Goal: Task Accomplishment & Management: Complete application form

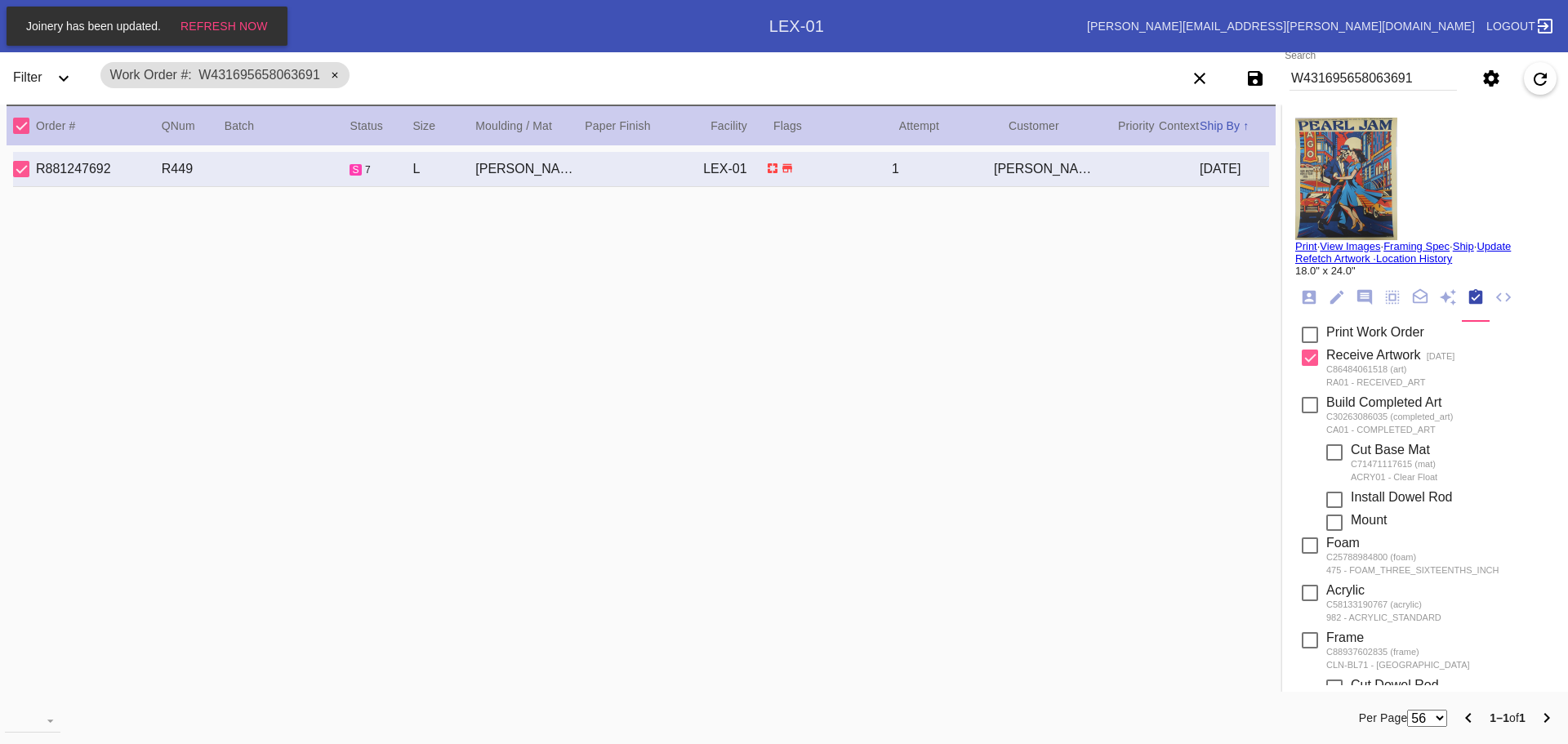
scroll to position [261, 0]
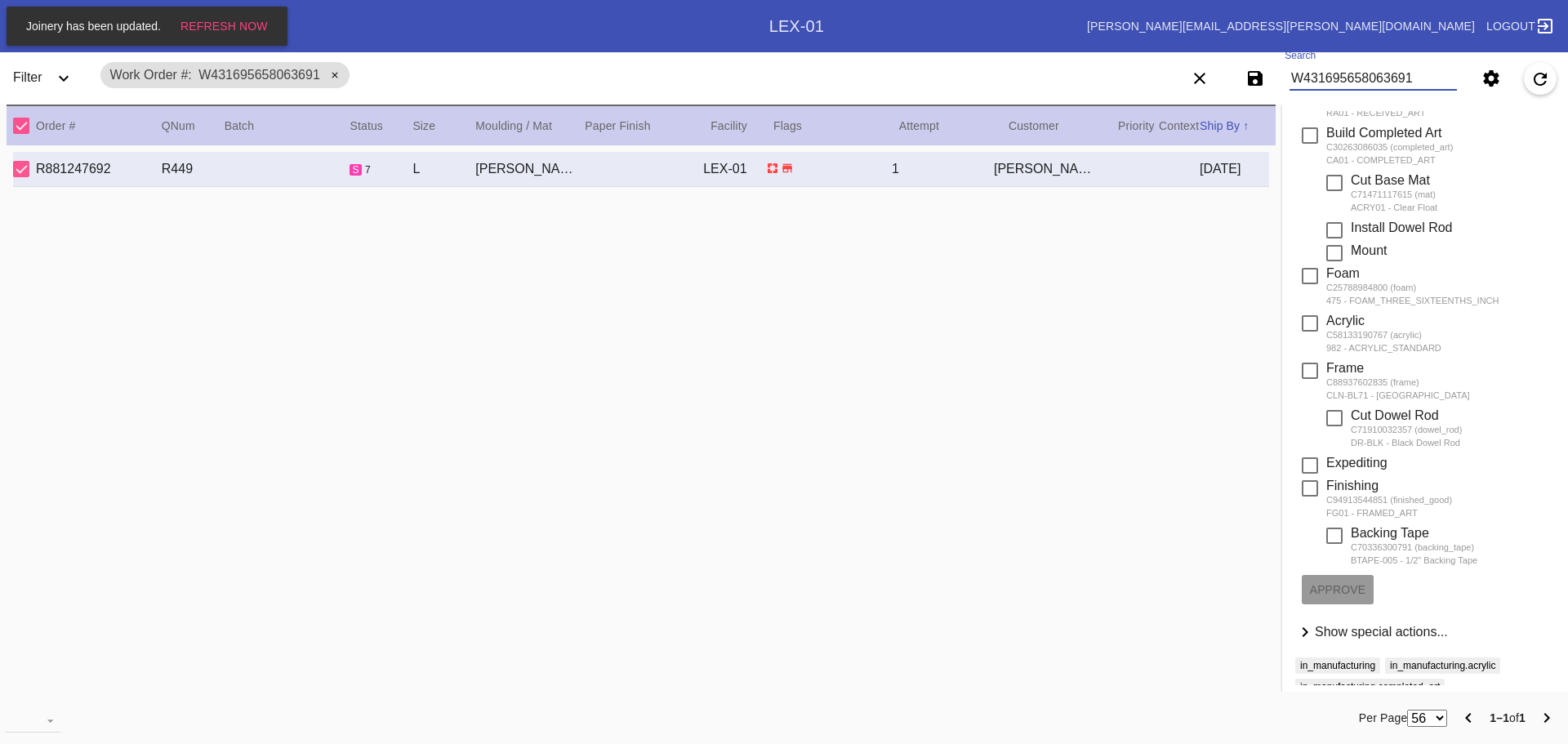
click at [1373, 87] on input "W431695658063691" at bounding box center [1373, 78] width 168 height 24
type input "W818051617558069"
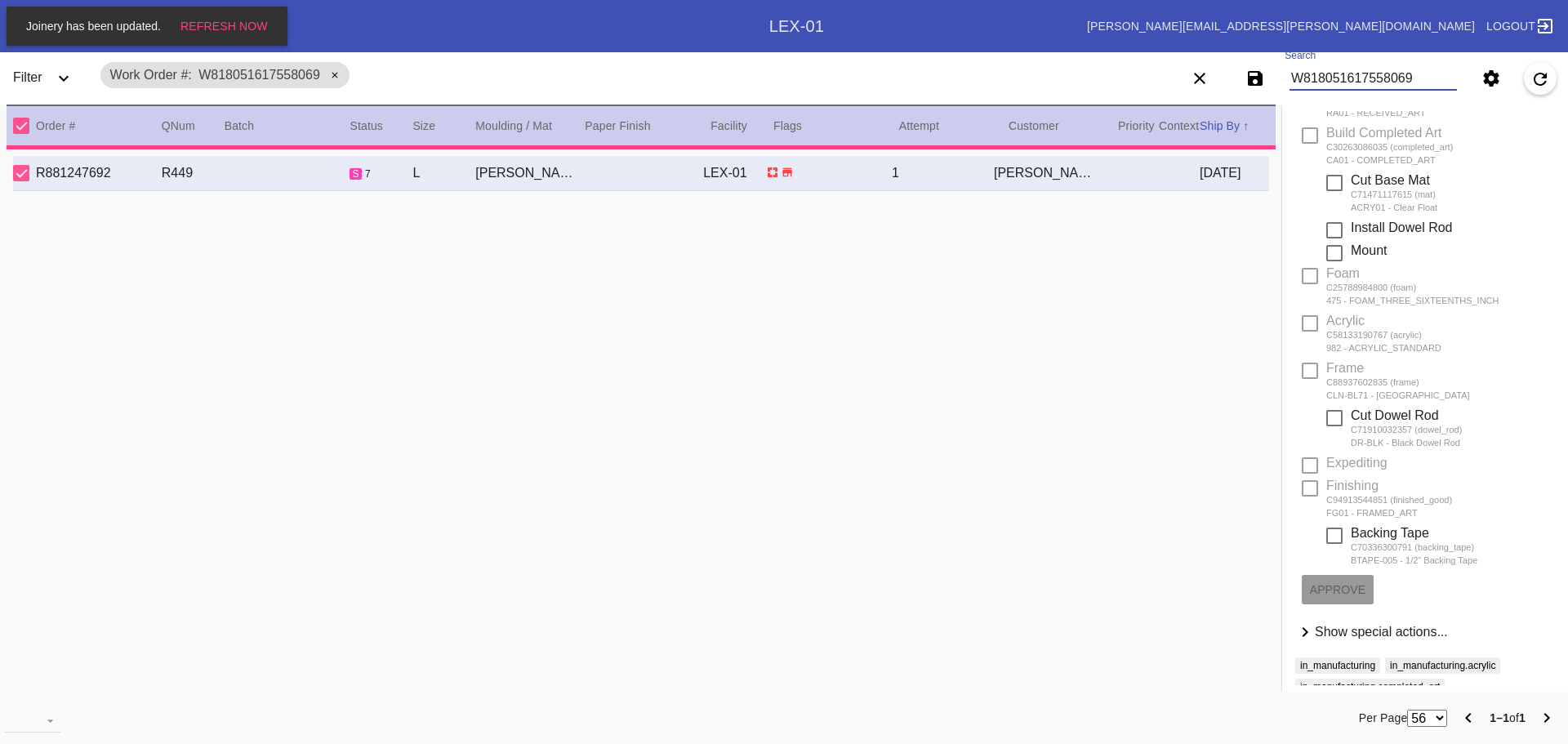
type input "8.0"
type textarea "Rounded corners, rough edges. A few small specks here and there. A few light sc…"
type input "[DATE]"
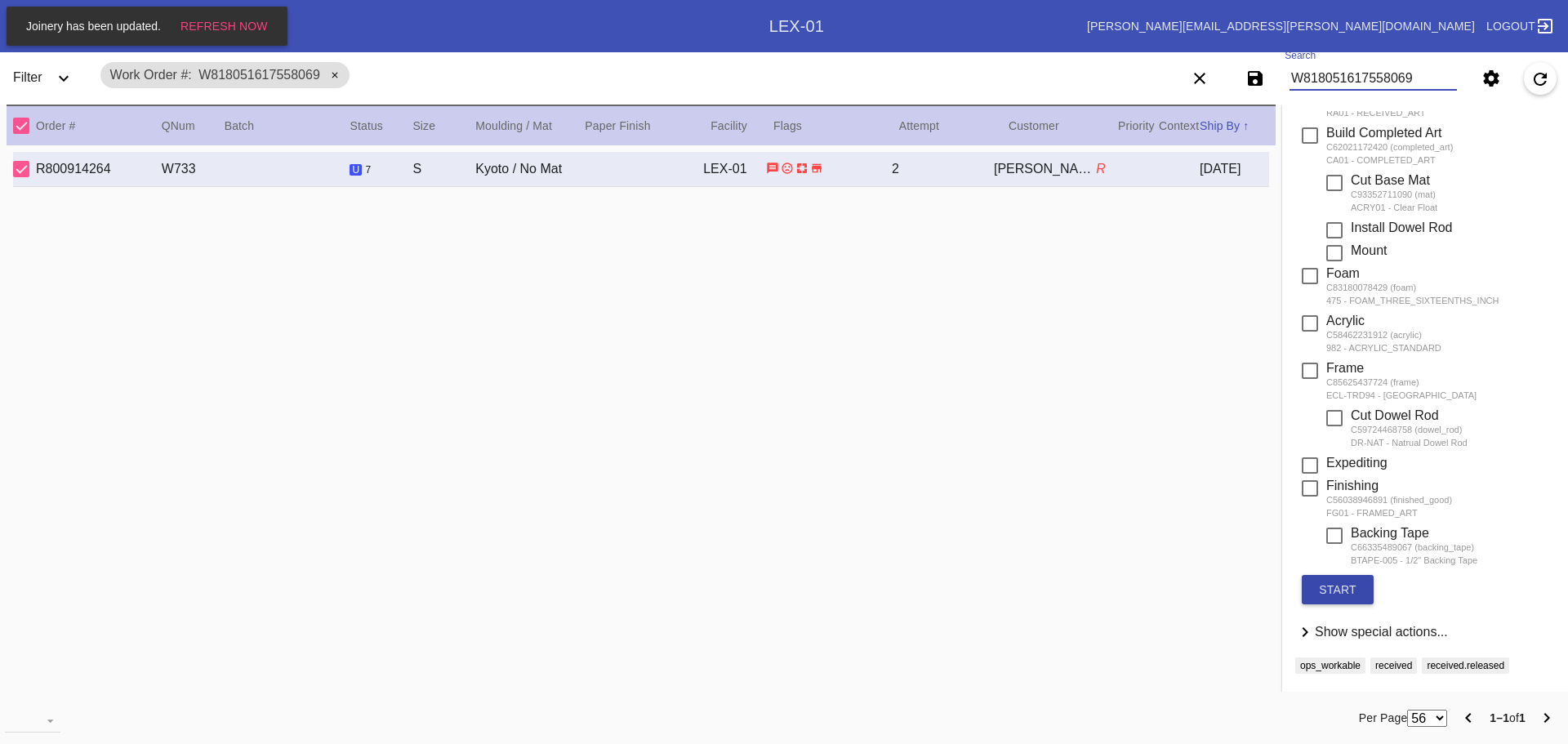
click at [1312, 595] on button "start" at bounding box center [1338, 590] width 72 height 30
click at [1352, 94] on md-input-container "Search W818051617558069" at bounding box center [1373, 78] width 181 height 38
click at [1358, 80] on input "W818051617558069" at bounding box center [1373, 78] width 168 height 24
type input "W110285532281762"
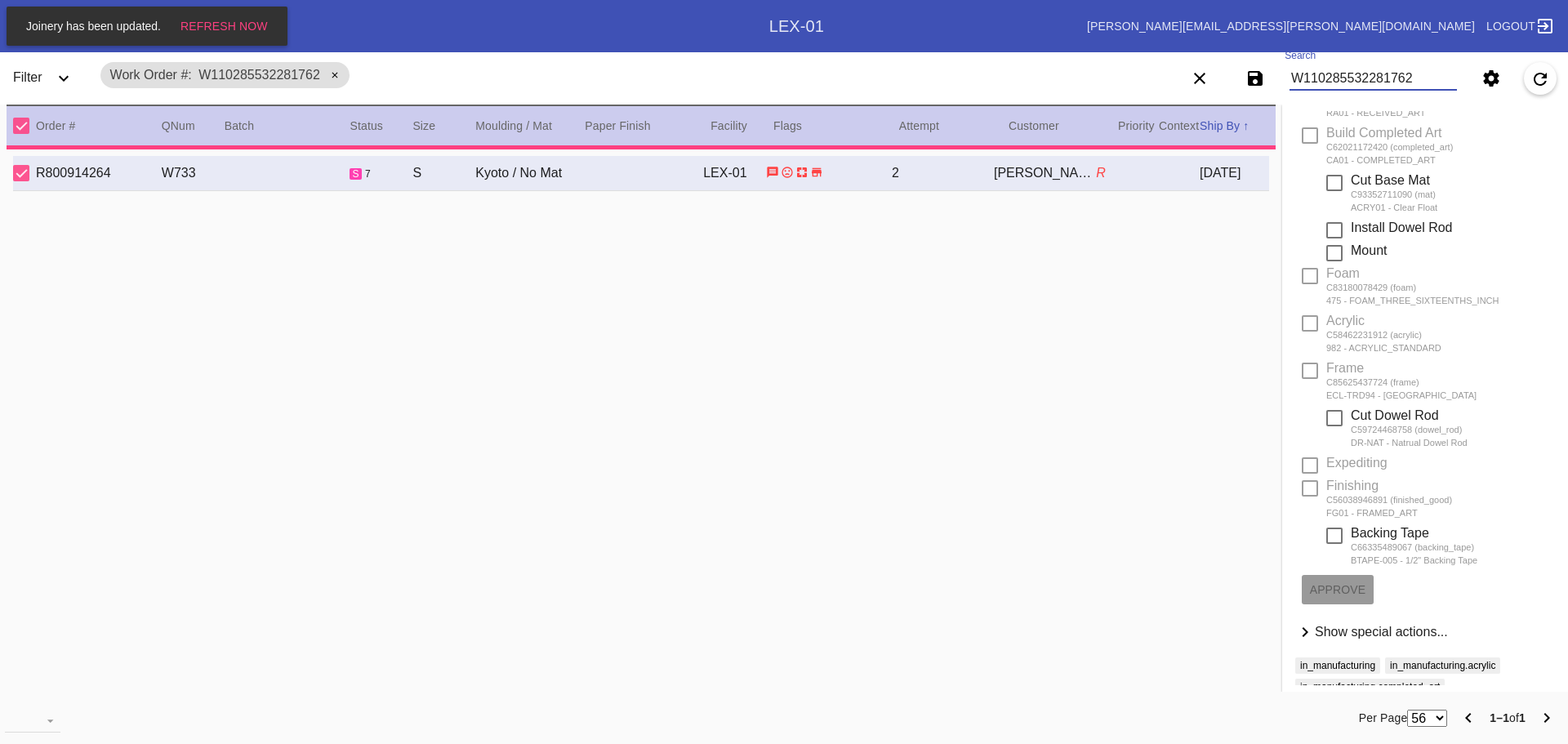
type input "8.5"
type input "11.0"
type textarea "scratches, scuffs, smudges, specks"
type input "[DATE]"
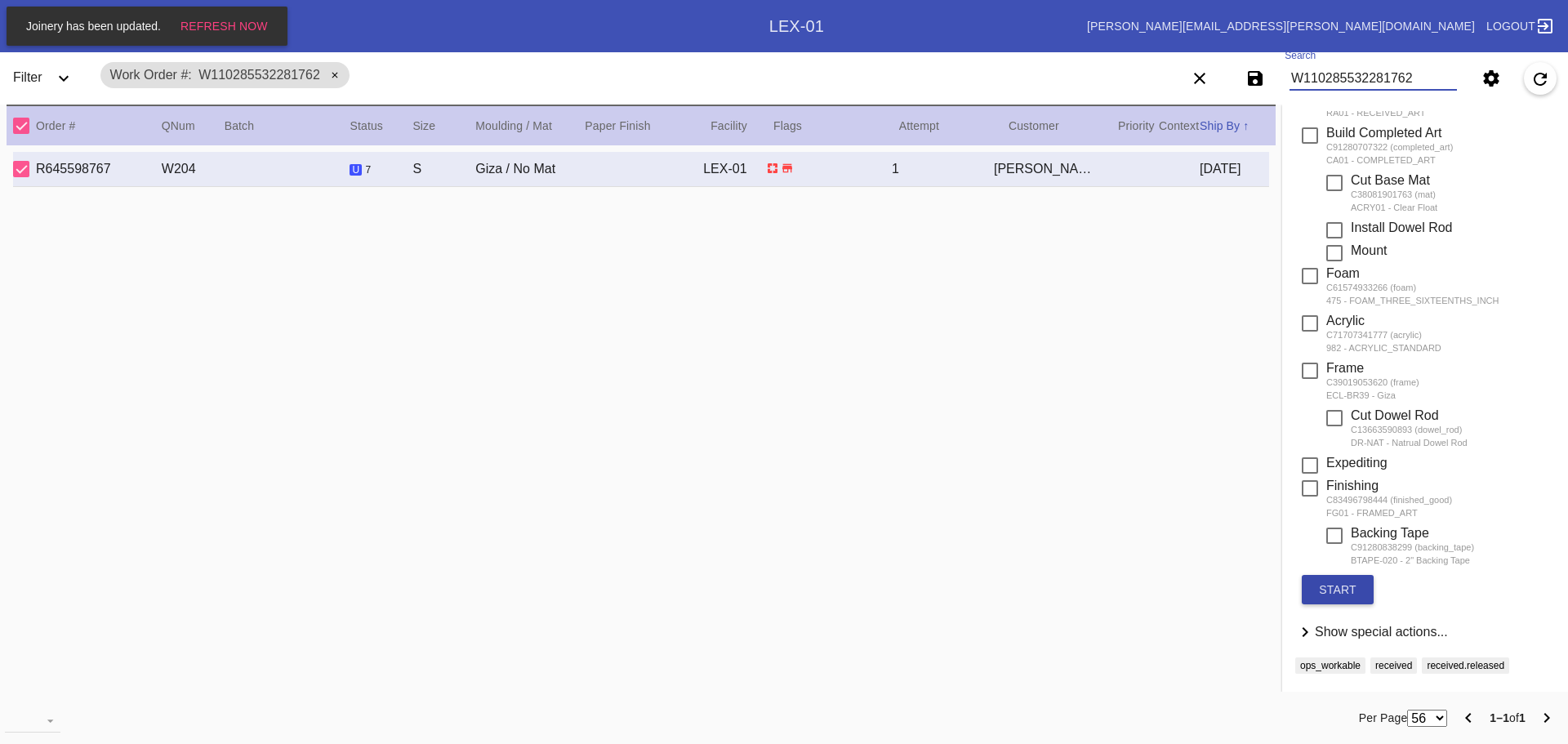
click at [1314, 584] on button "start" at bounding box center [1338, 590] width 72 height 30
click at [1322, 68] on input "W110285532281762" at bounding box center [1373, 78] width 168 height 24
type input "W353173925704099"
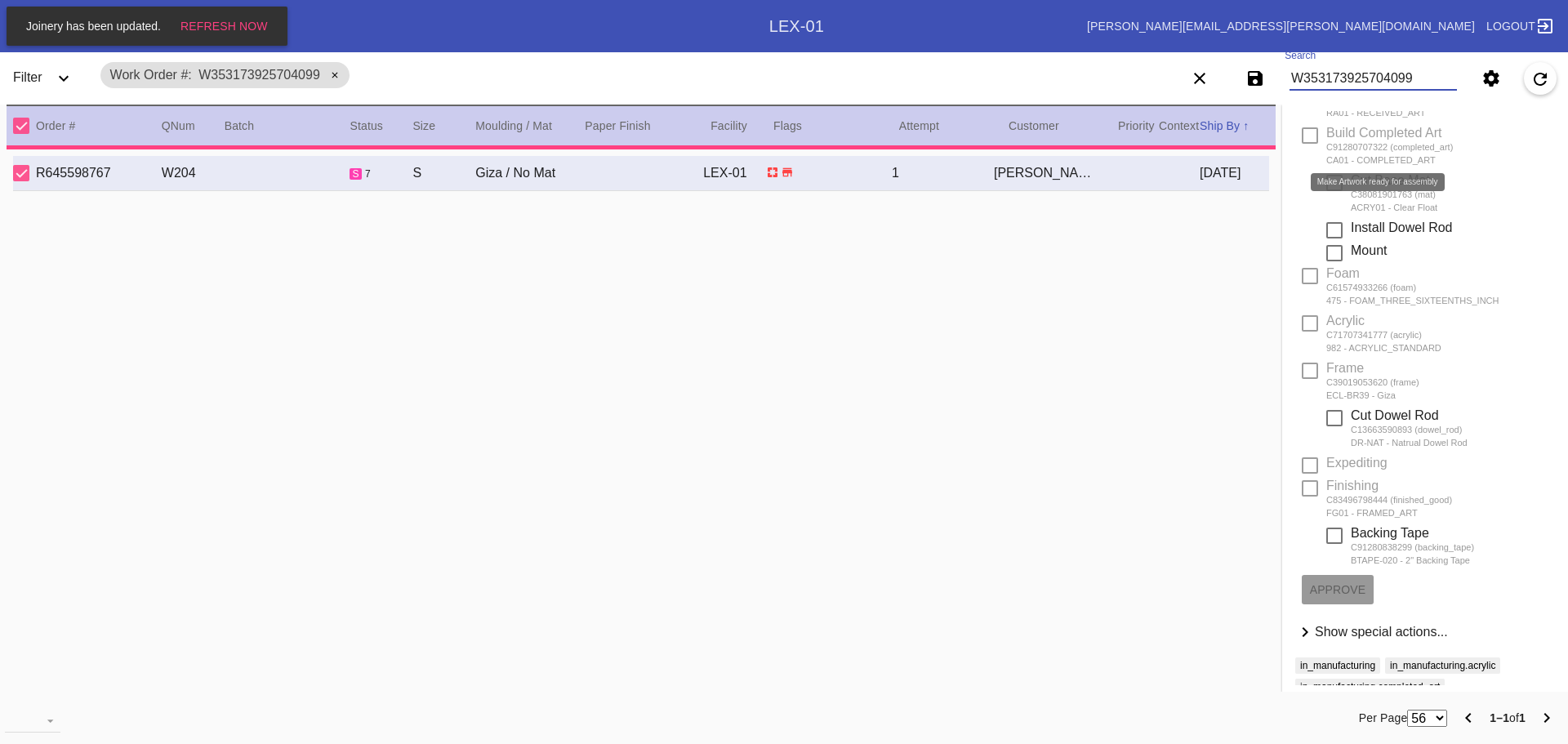
type input "12.25"
type input "18.5"
type textarea "double sided, bleed through from back visible on front, stray marks/scratches a…"
type input "[DATE]"
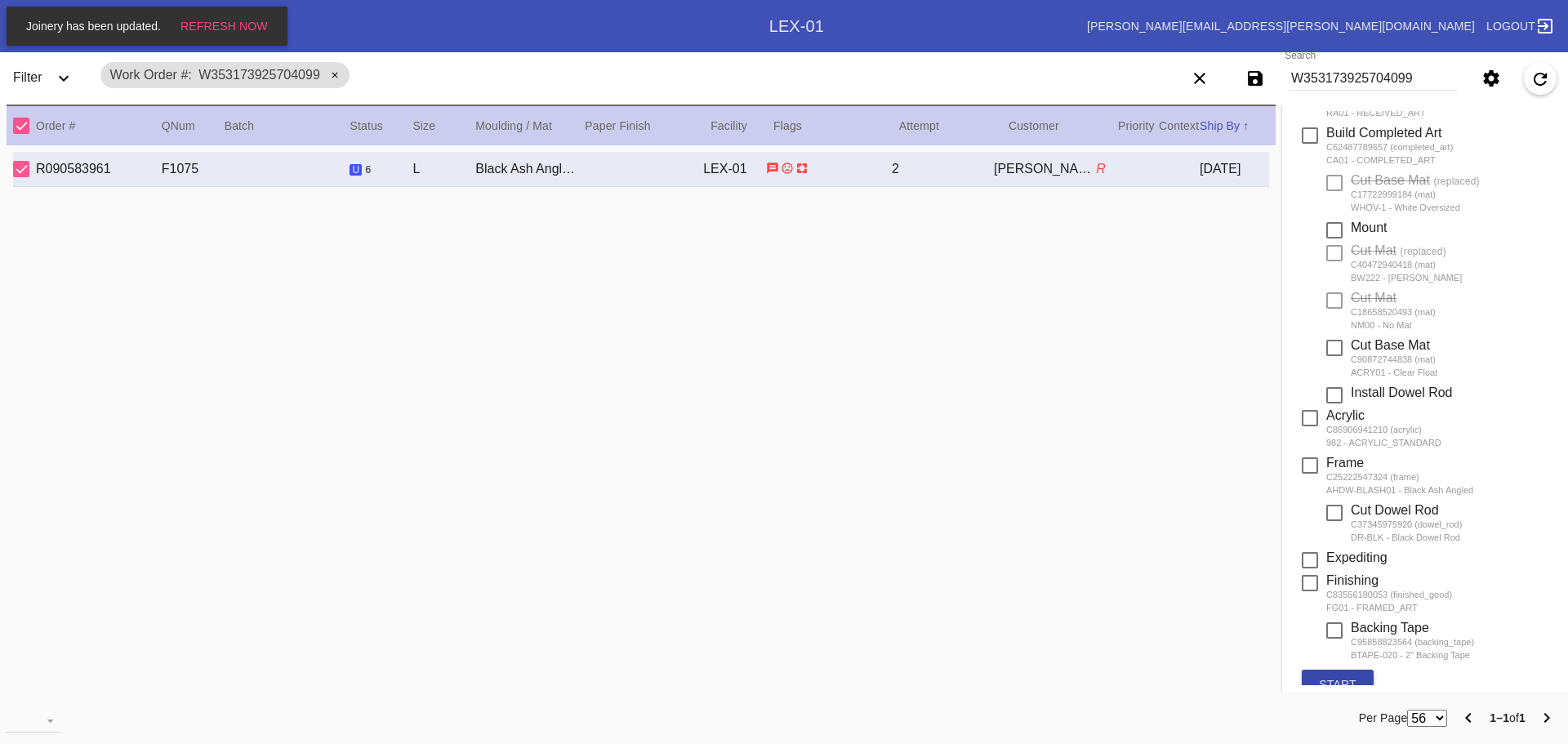
click at [1316, 682] on button "start" at bounding box center [1338, 684] width 72 height 30
click at [1439, 85] on input "W353173925704099" at bounding box center [1373, 78] width 168 height 24
type input "W675819557831936"
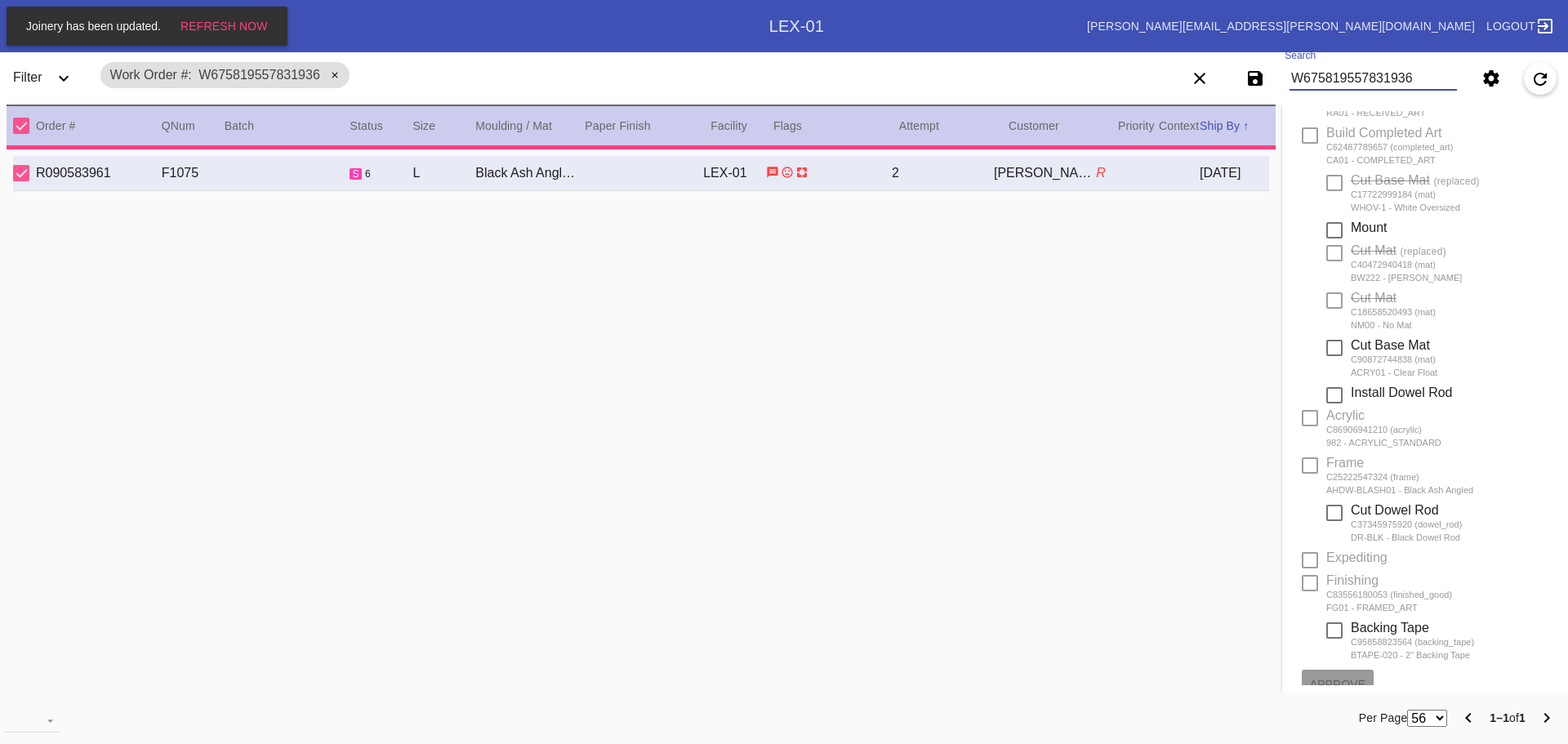
type input "11.0"
type input "14.0"
type textarea "few specks, scratches, scuffs, bent corners and edges"
type input "[DATE]"
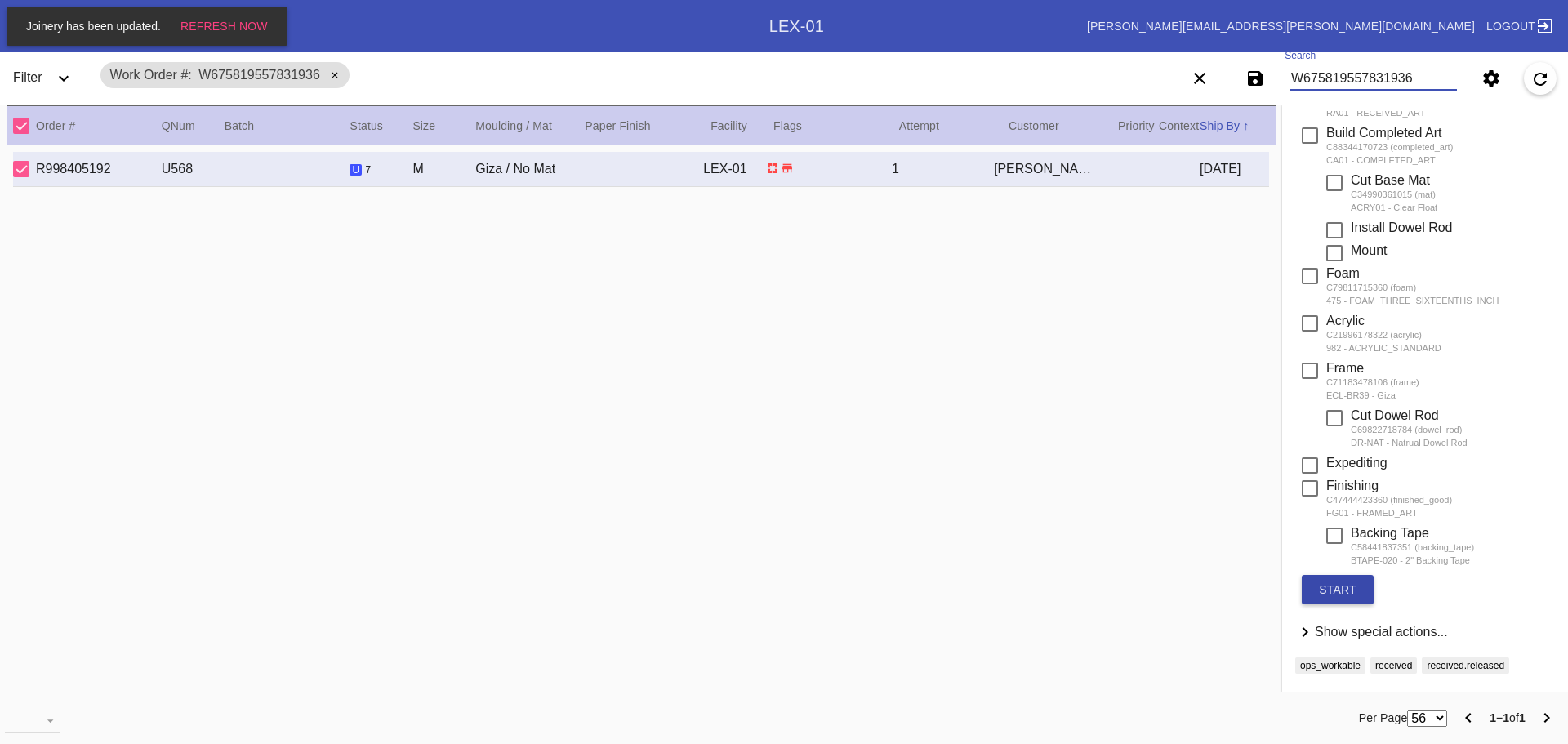
click at [1345, 595] on button "start" at bounding box center [1338, 590] width 72 height 30
click at [1393, 77] on input "W675819557831936" at bounding box center [1373, 78] width 168 height 24
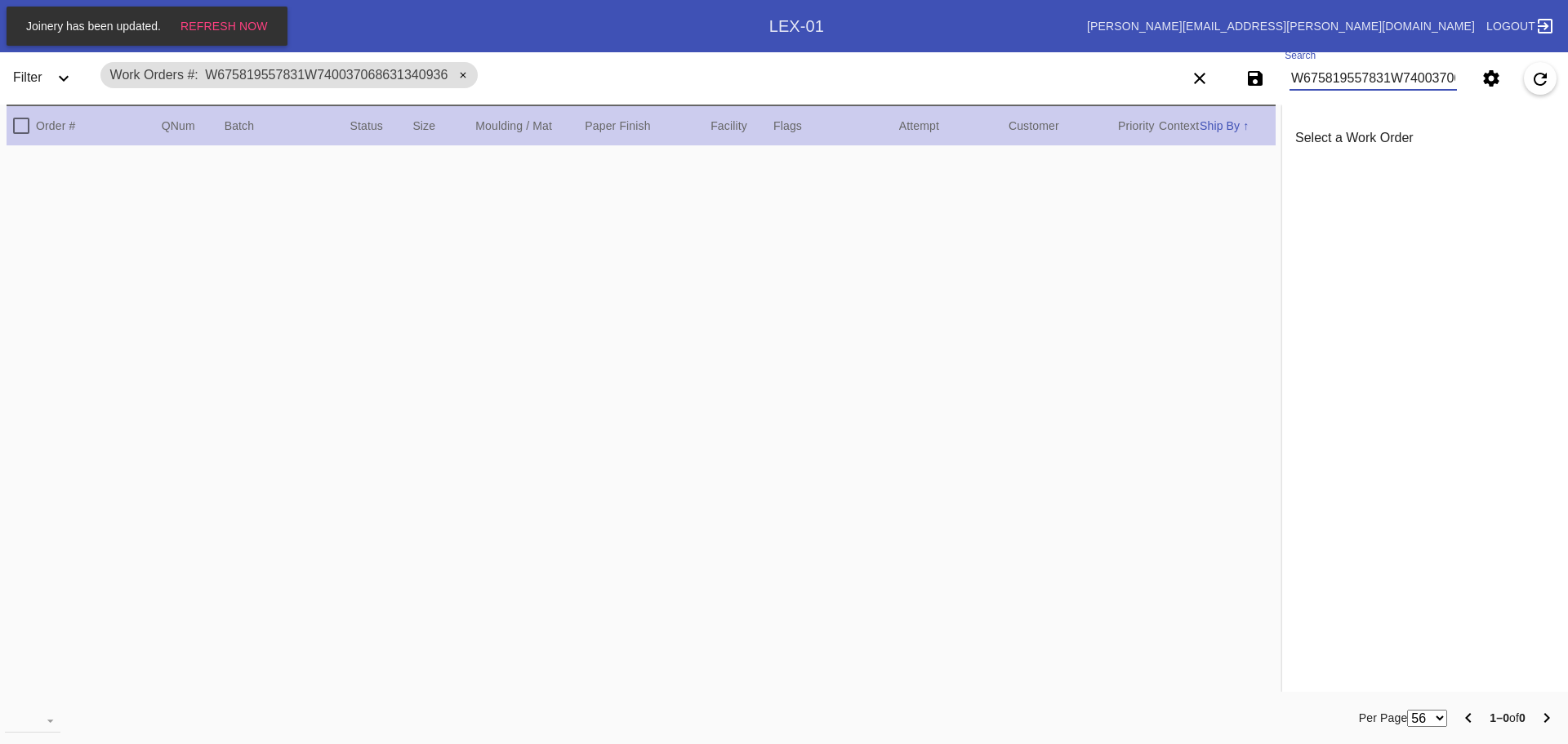
drag, startPoint x: 1332, startPoint y: 76, endPoint x: 1077, endPoint y: 99, distance: 256.0
click at [1090, 52] on div "Filter Work Orders # W675819557831W740037068631340936 Choose Queue... All Work …" at bounding box center [784, 52] width 1568 height 0
drag, startPoint x: 1451, startPoint y: 81, endPoint x: 1204, endPoint y: 91, distance: 247.2
click at [1208, 91] on div "Save filters to NEW SAVED FILTER All Active Holiday All Retail Stores (Gift & G…" at bounding box center [1332, 78] width 470 height 45
type input "W740037068631340"
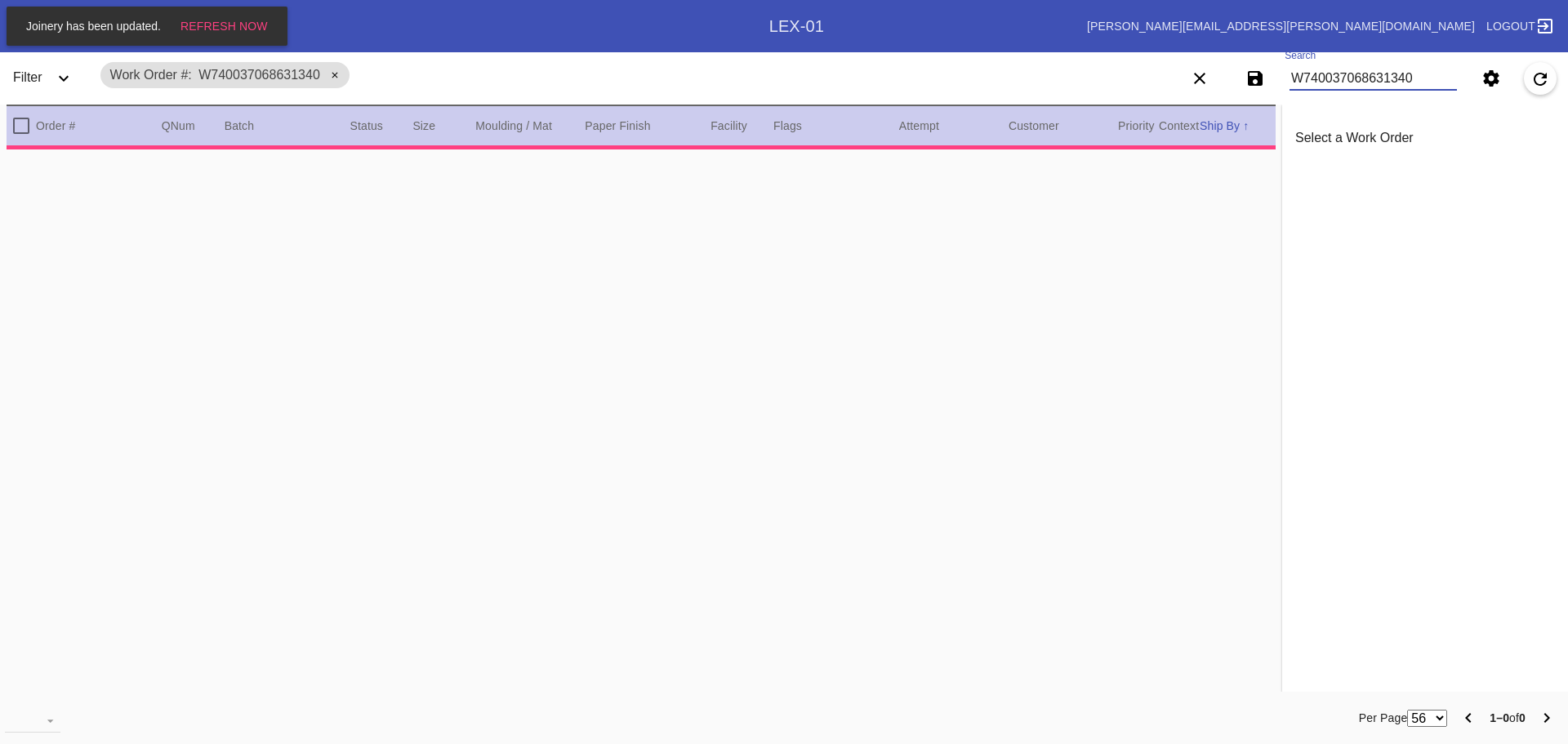
type input "1.5"
type input "0.1875"
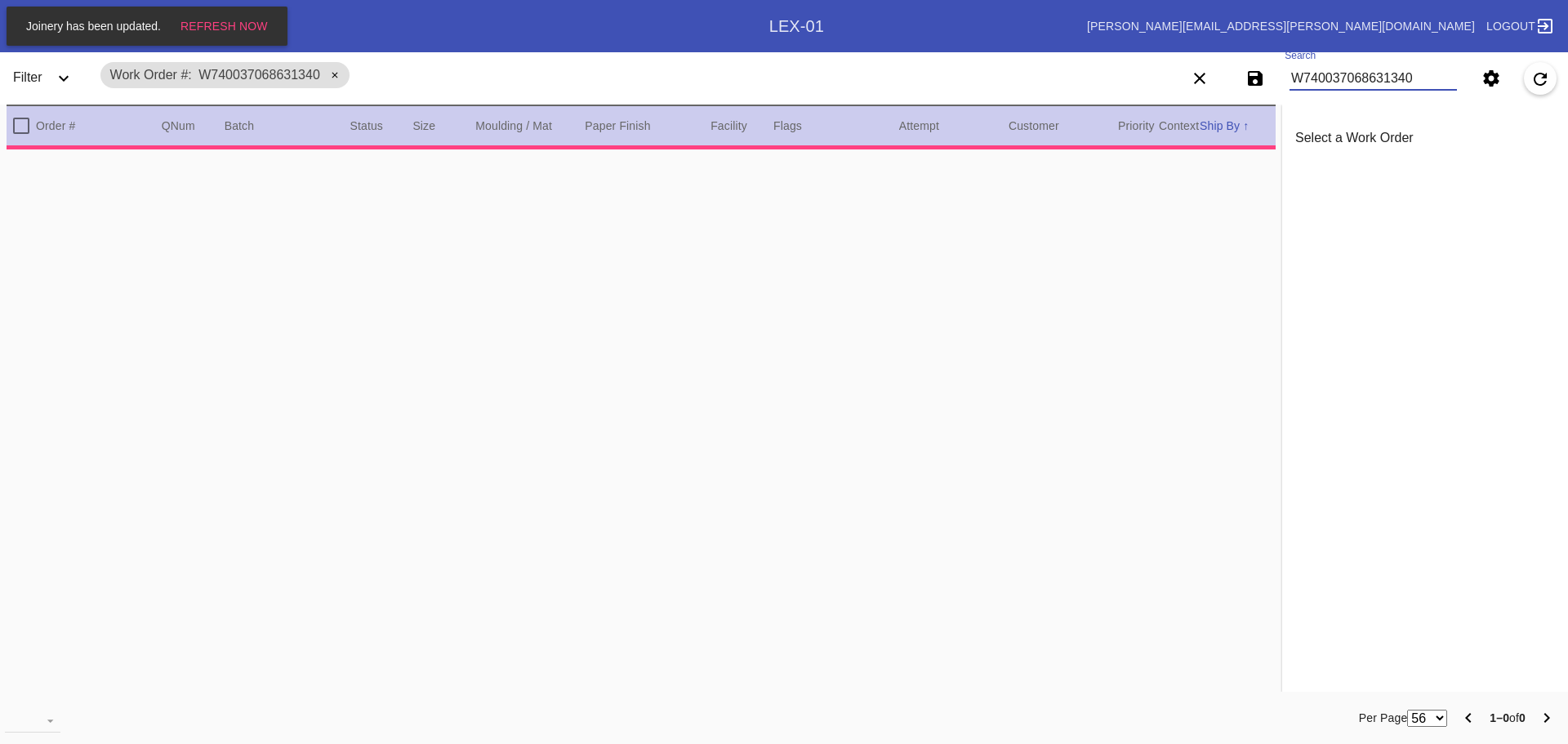
type input "12.0"
type input "22.0"
type textarea "scratches, scuffs, smudges, specks, bent corners and edges, rips and tears"
type input "[DATE]"
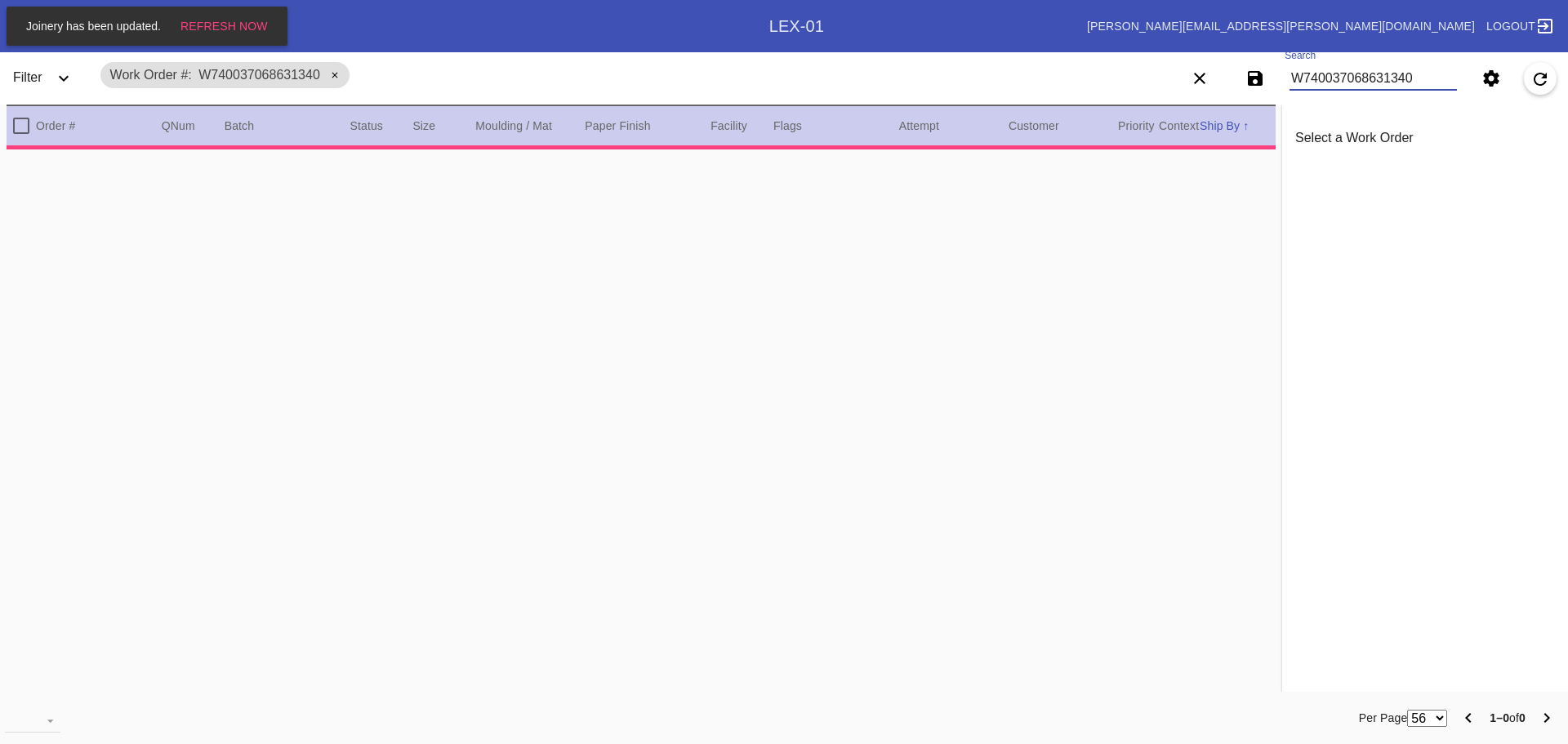
type input "[DATE]"
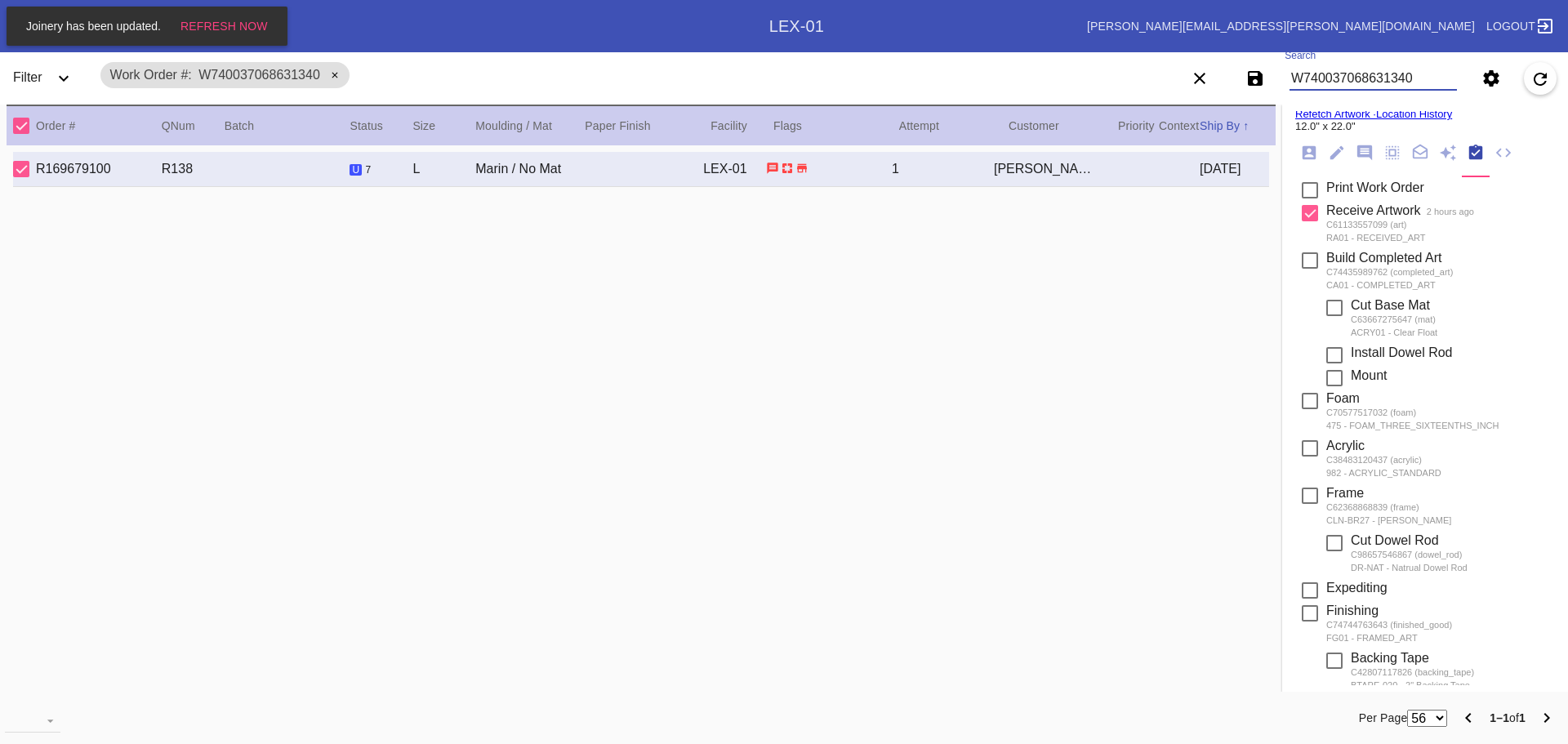
scroll to position [270, 0]
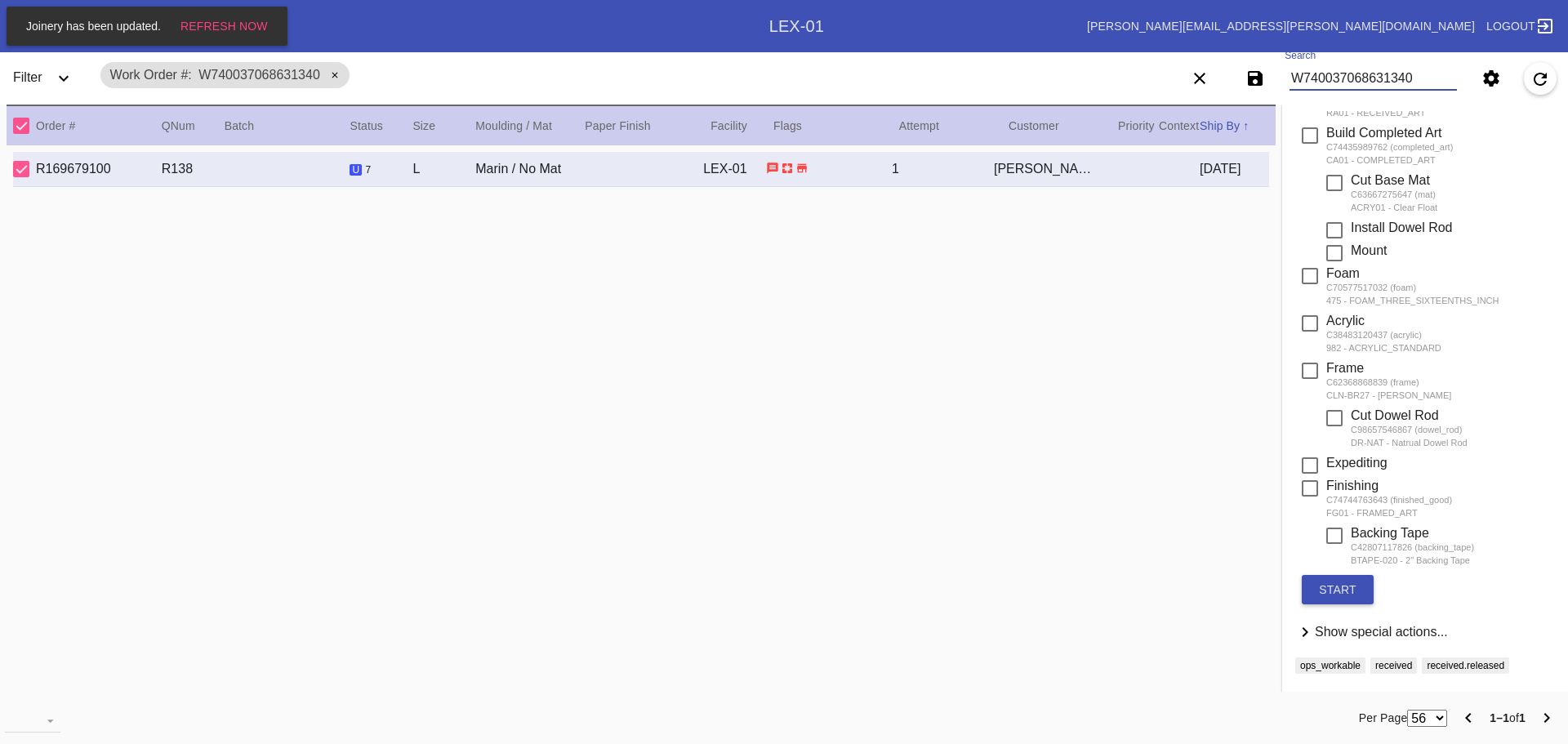
drag, startPoint x: 1316, startPoint y: 594, endPoint x: 1195, endPoint y: 599, distance: 121.1
click at [1315, 594] on button "start" at bounding box center [1338, 590] width 72 height 30
click at [1318, 74] on input "W740037068631340" at bounding box center [1373, 78] width 168 height 24
type input "W740037068631340"
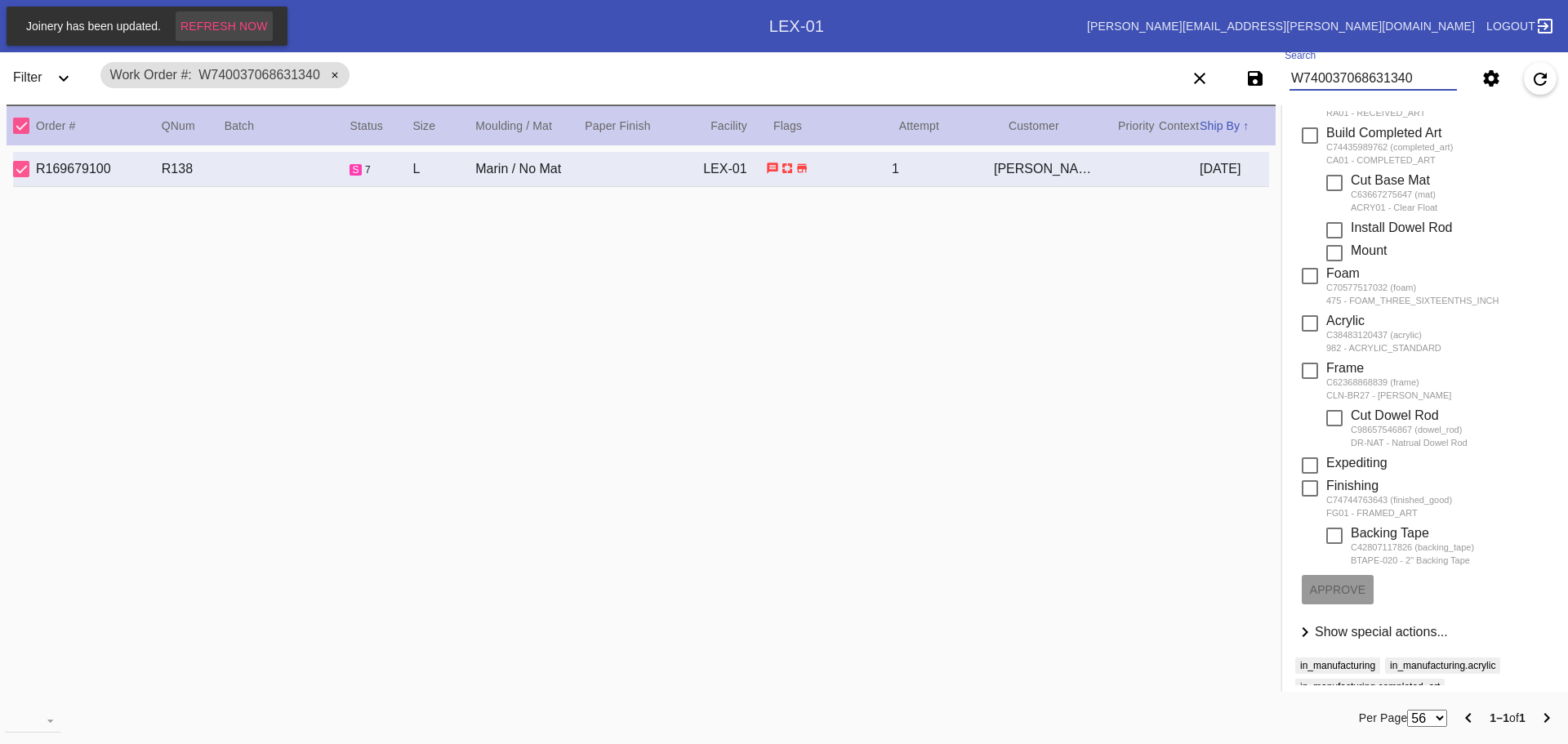
click at [236, 26] on span "Refresh Now" at bounding box center [224, 25] width 87 height 13
